Goal: Information Seeking & Learning: Learn about a topic

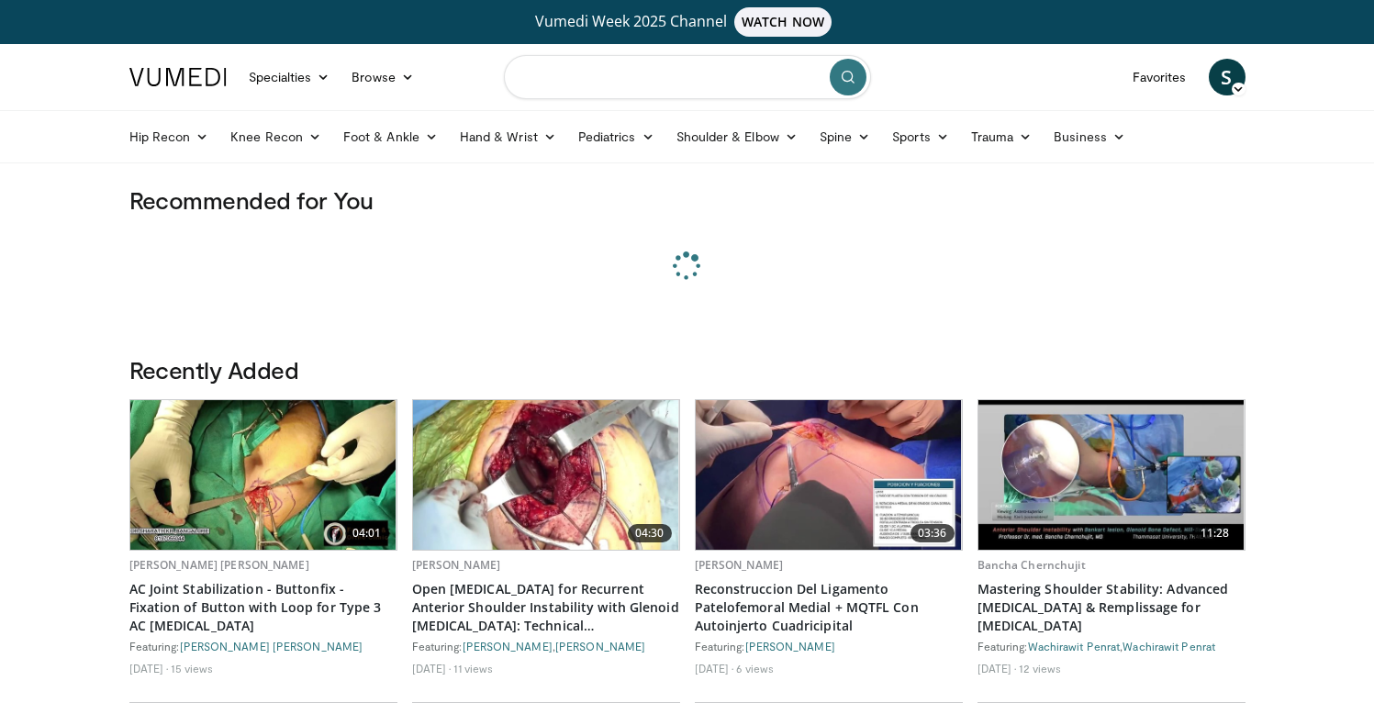
click at [561, 77] on input "Search topics, interventions" at bounding box center [687, 77] width 367 height 44
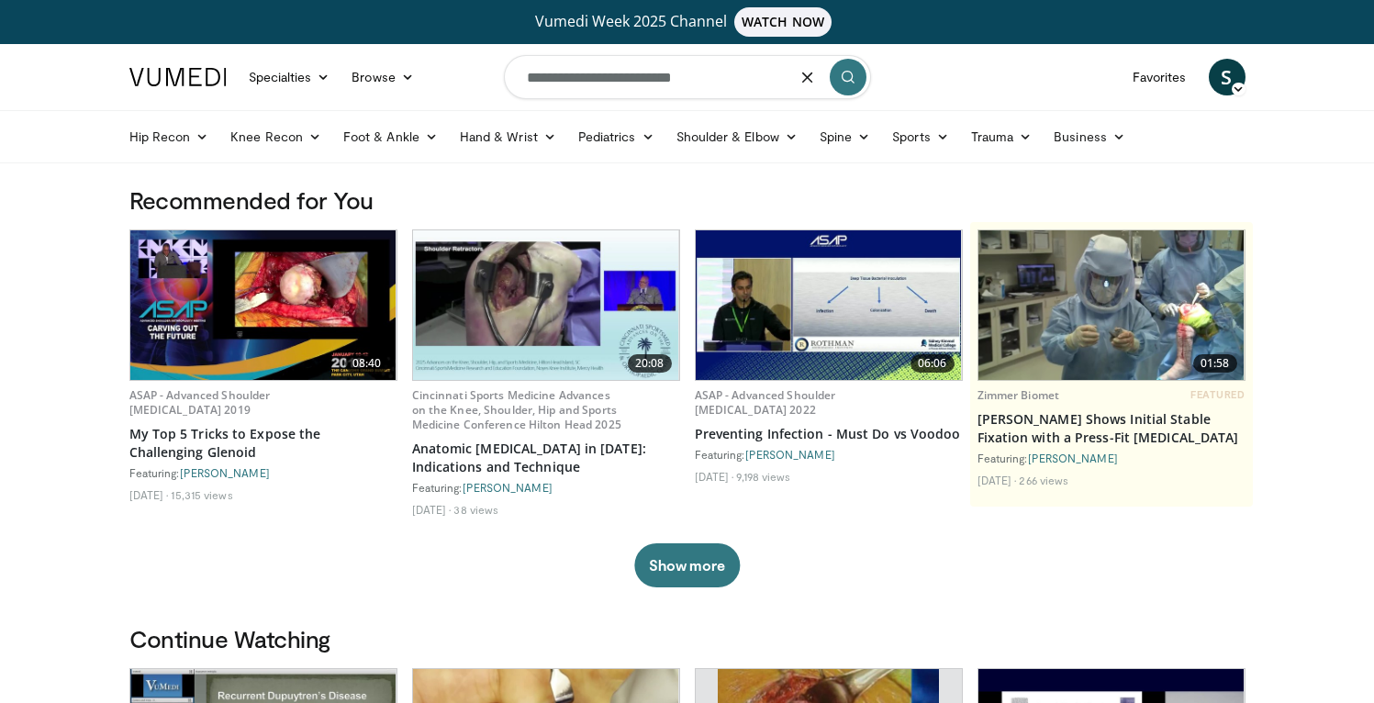
type input "**********"
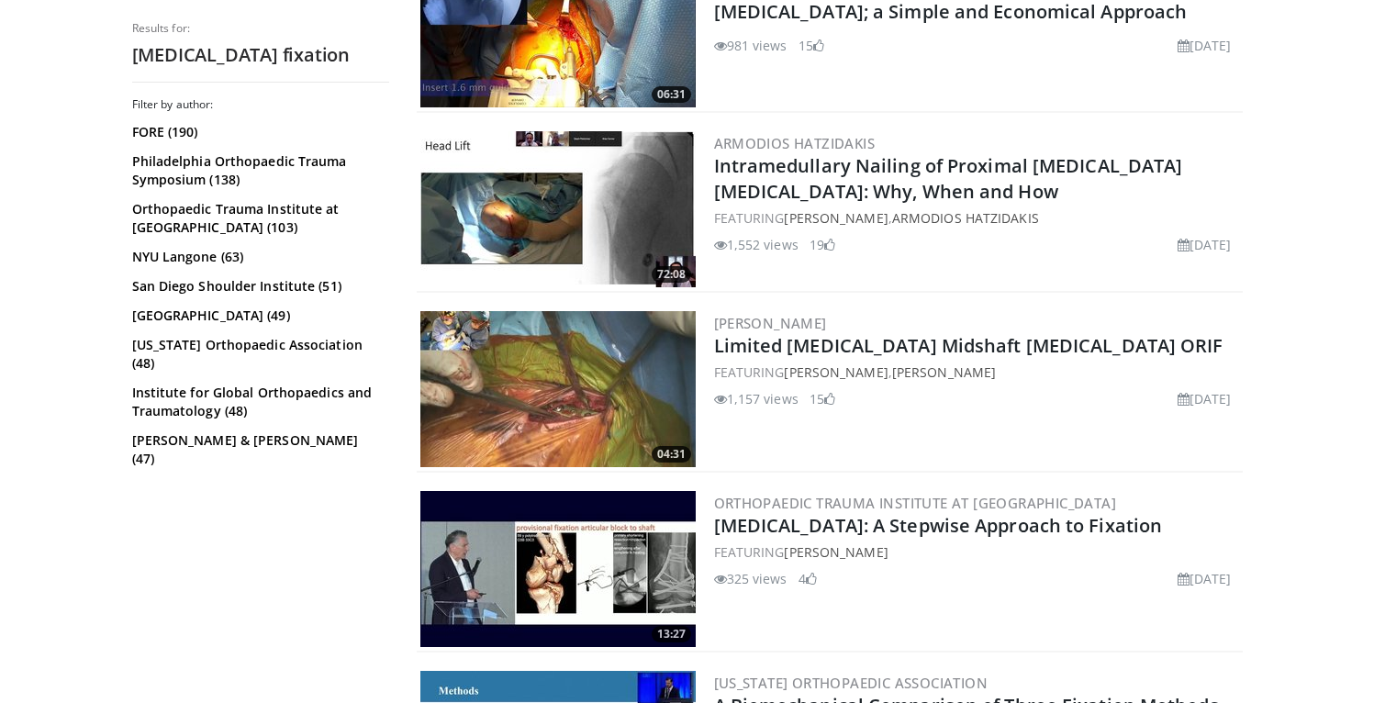
scroll to position [2097, 0]
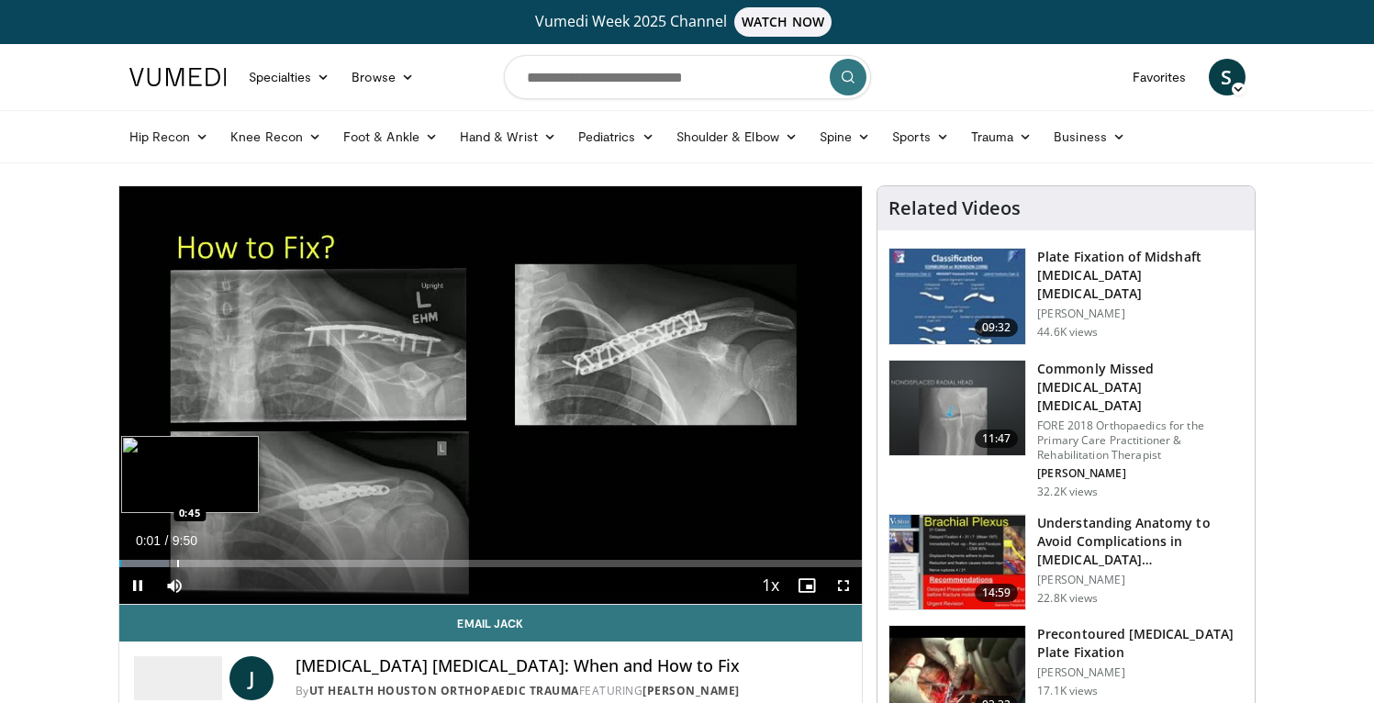
click at [177, 560] on div "Progress Bar" at bounding box center [178, 563] width 2 height 7
click at [224, 565] on div "Progress Bar" at bounding box center [224, 563] width 2 height 7
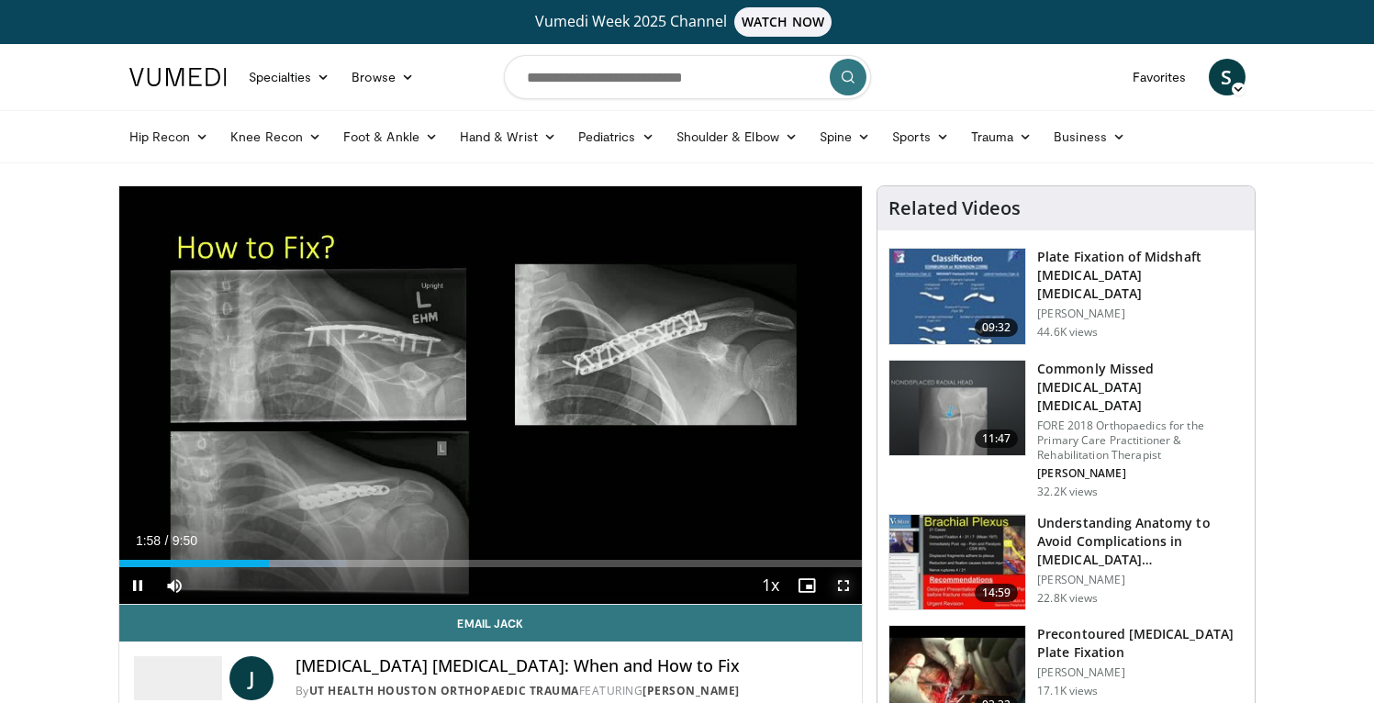
click at [840, 590] on span "Video Player" at bounding box center [843, 585] width 37 height 37
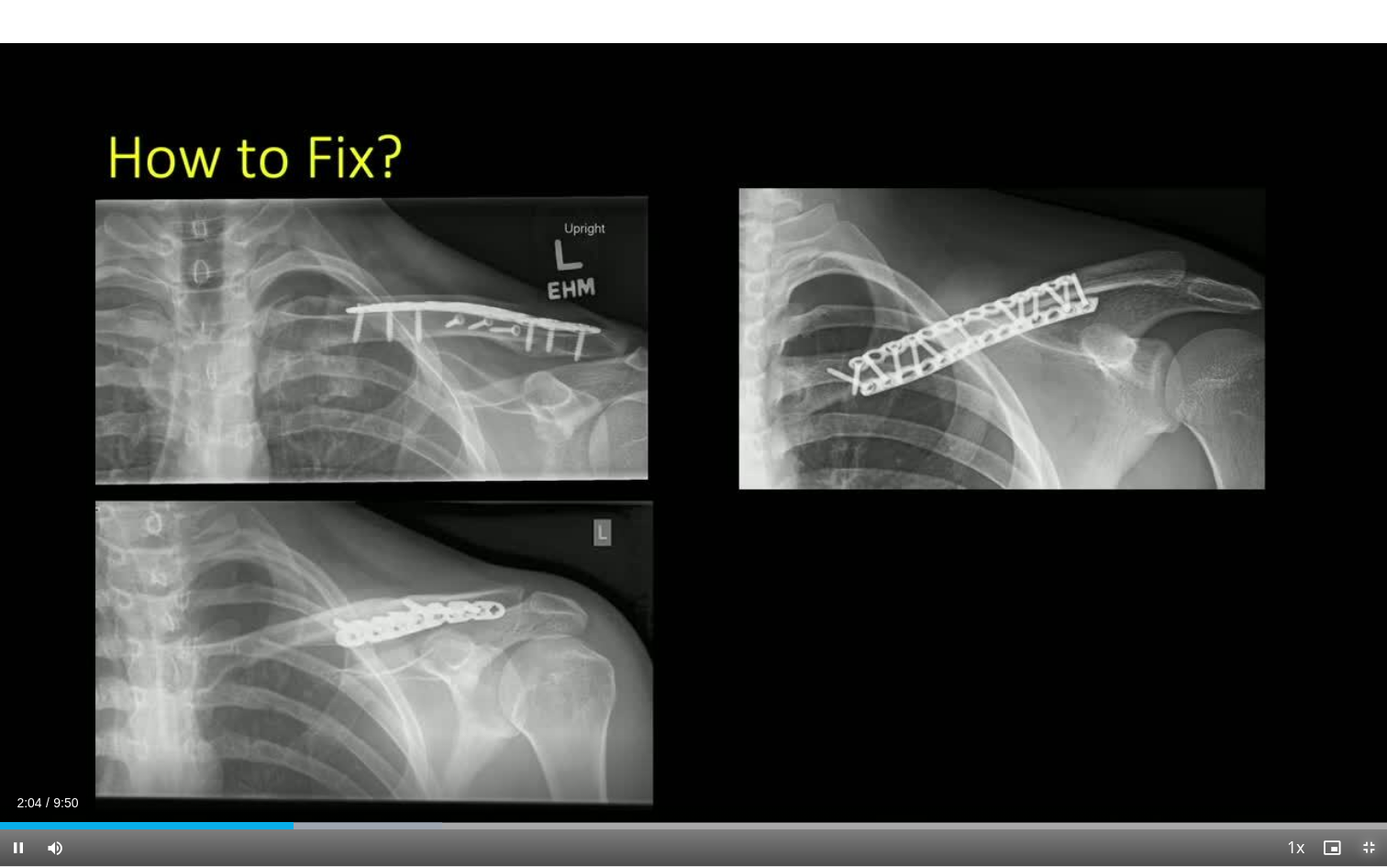
click at [1364, 702] on span "Video Player" at bounding box center [1369, 847] width 37 height 37
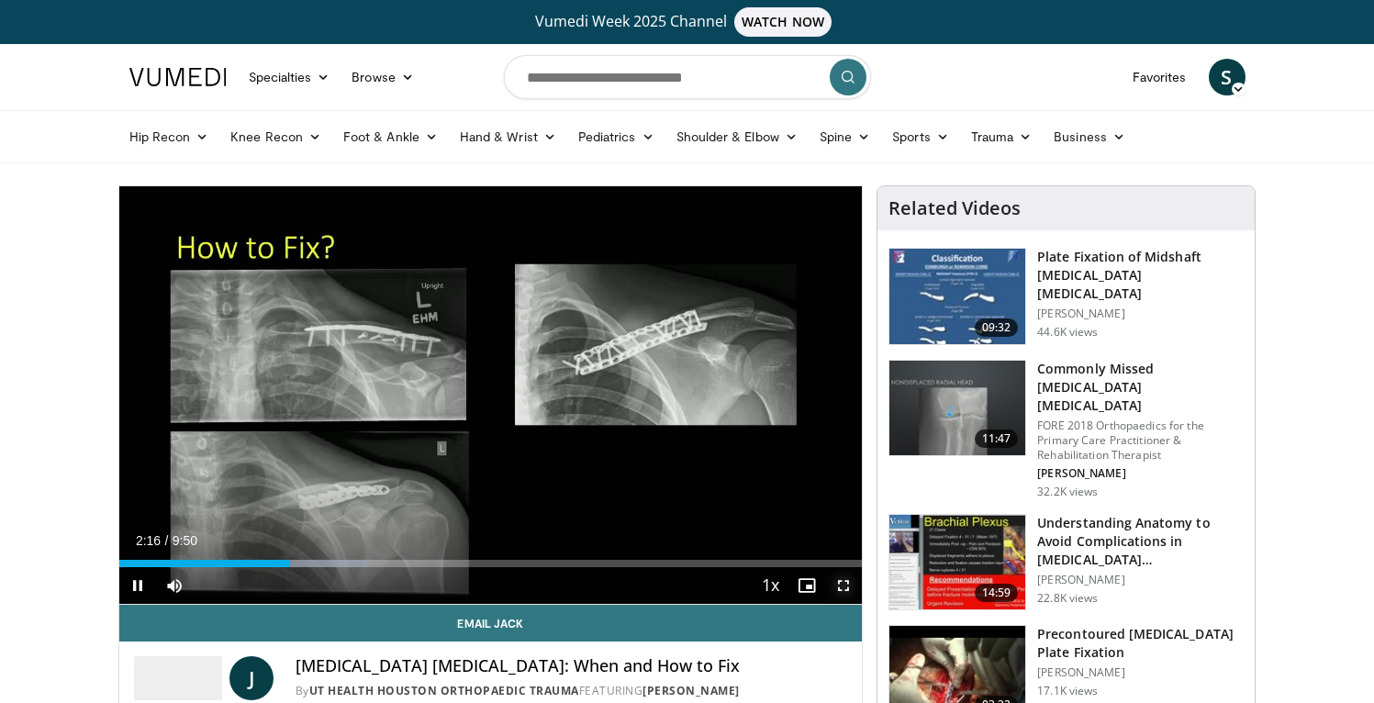
click at [853, 594] on span "Video Player" at bounding box center [843, 585] width 37 height 37
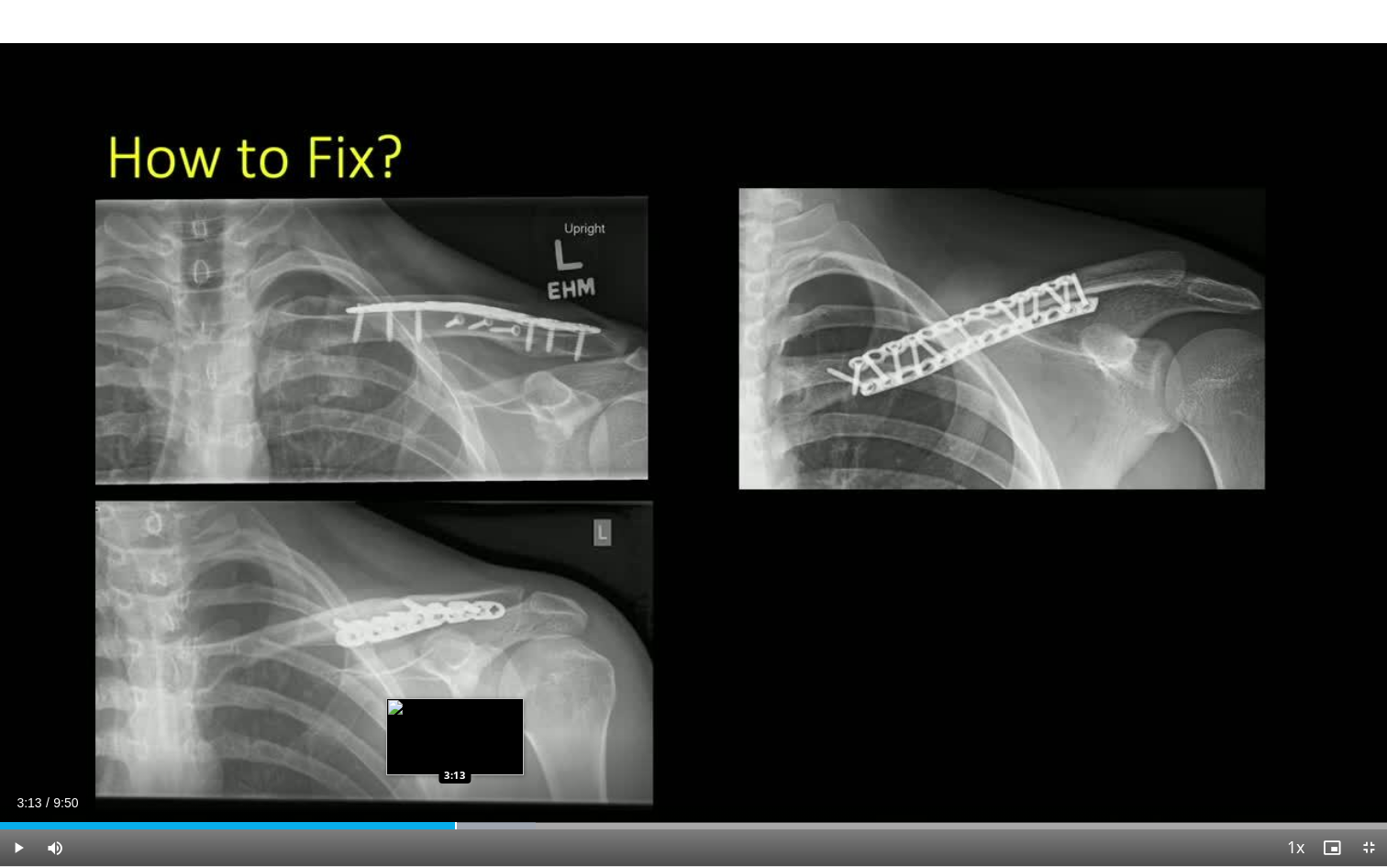
click at [455, 702] on div "Progress Bar" at bounding box center [456, 825] width 2 height 7
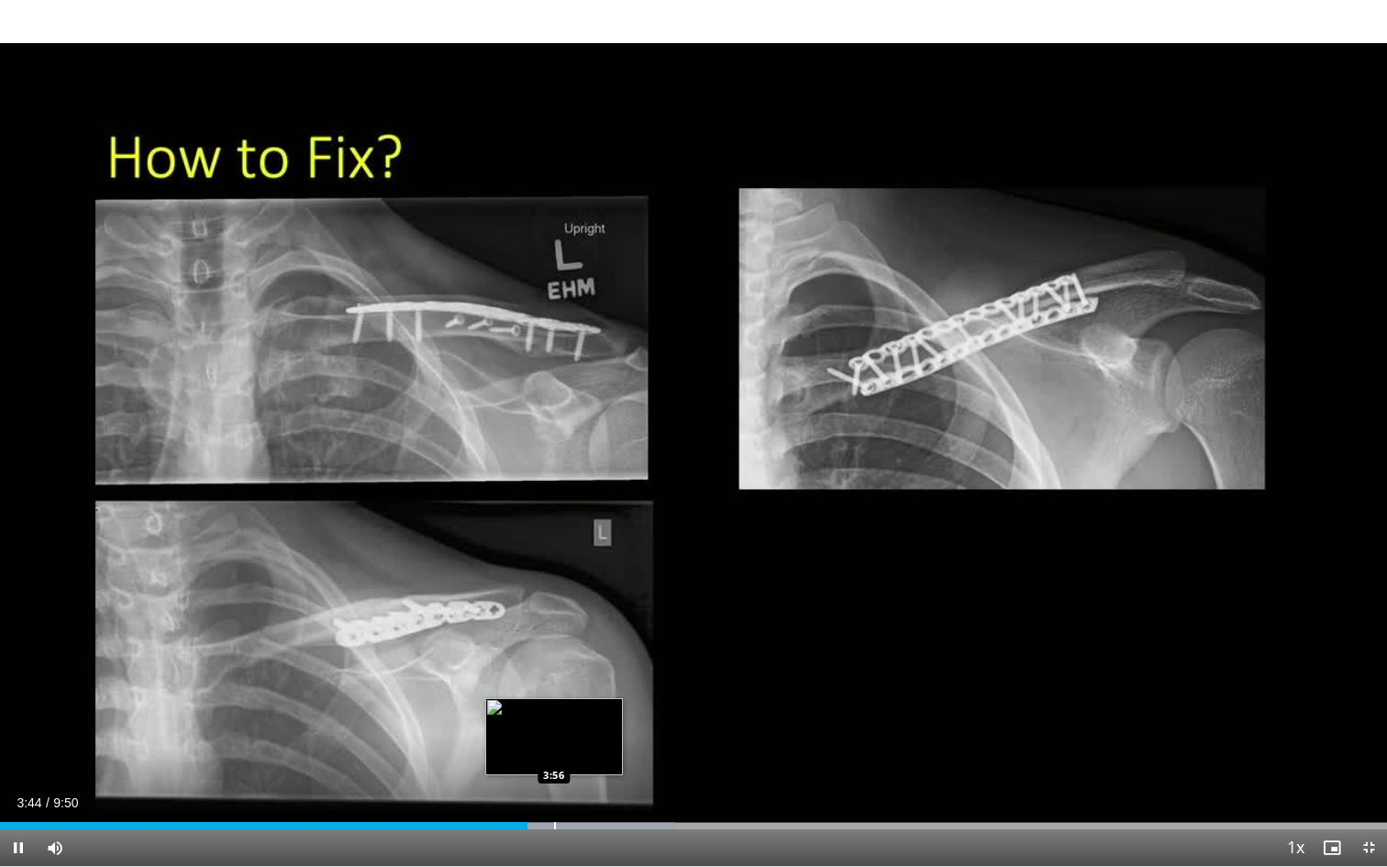
click at [554, 702] on div "Progress Bar" at bounding box center [555, 825] width 2 height 7
click at [592, 702] on div "Progress Bar" at bounding box center [593, 825] width 2 height 7
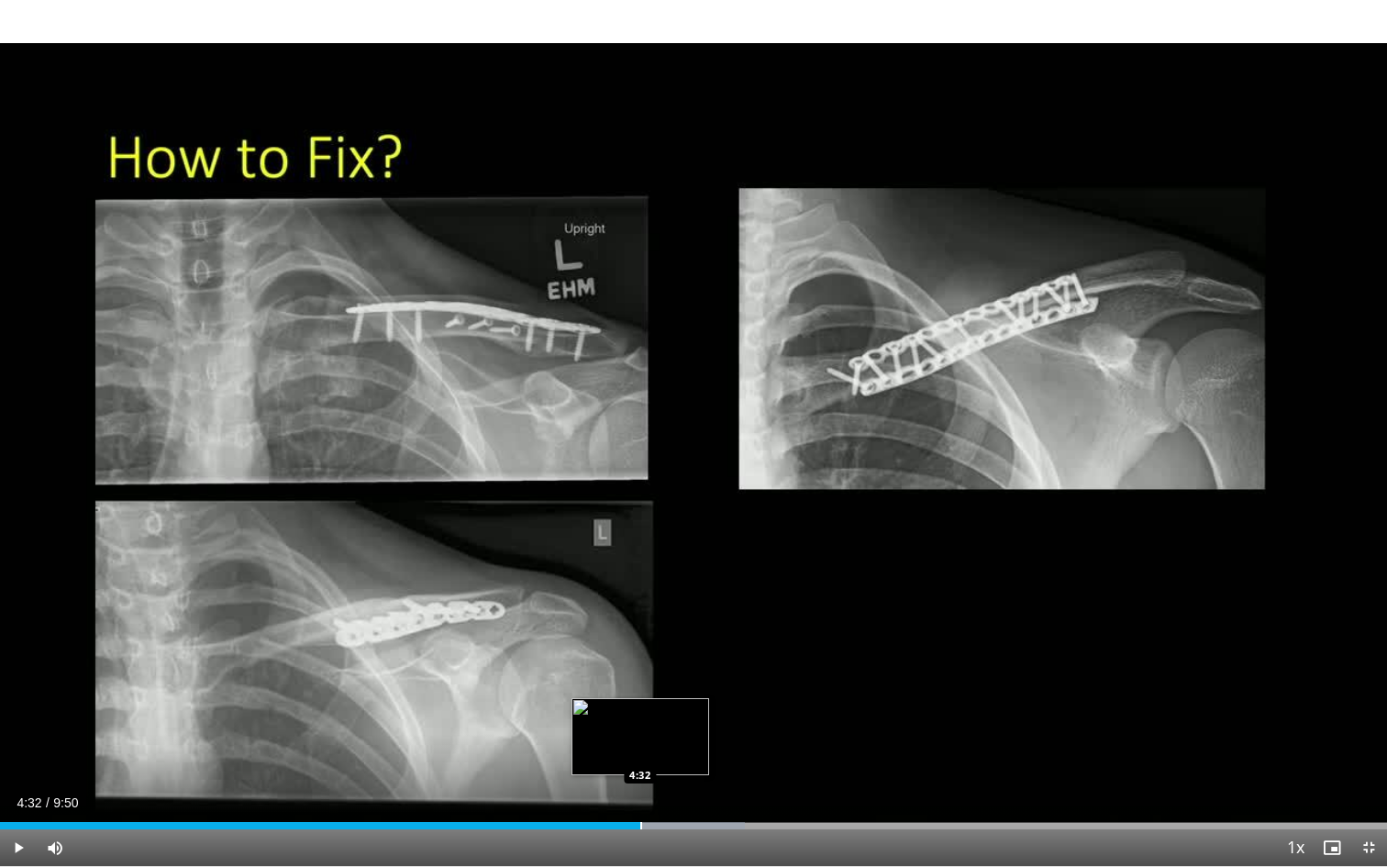
click at [640, 702] on div "Loaded : 53.71% 4:32 4:32" at bounding box center [693, 825] width 1387 height 7
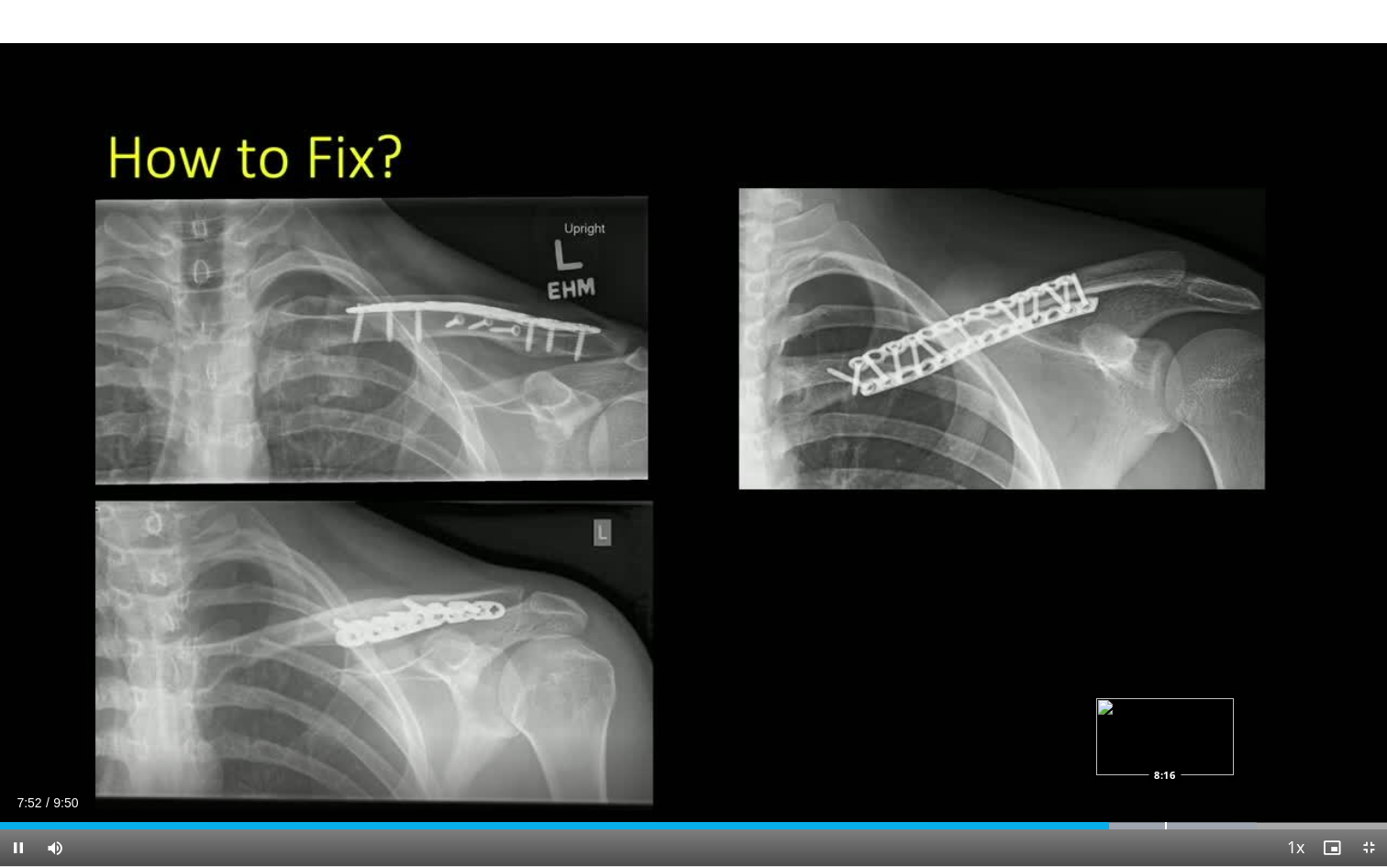
click at [1165, 702] on div "Progress Bar" at bounding box center [1166, 825] width 2 height 7
